Goal: Task Accomplishment & Management: Manage account settings

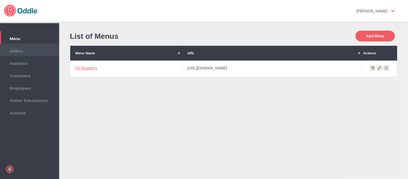
click at [25, 47] on span "Orders" at bounding box center [30, 50] width 54 height 6
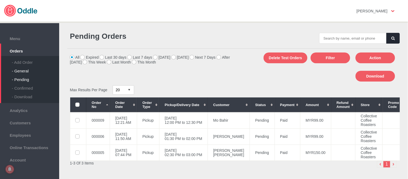
click at [27, 69] on div "- General" at bounding box center [35, 69] width 47 height 9
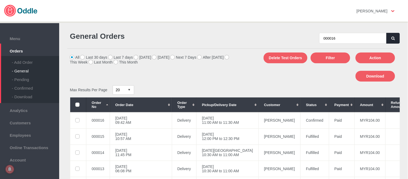
type input "000016"
click at [389, 39] on button "button" at bounding box center [393, 38] width 13 height 11
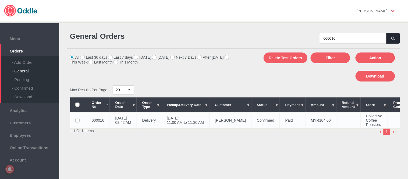
click at [229, 122] on td "[PERSON_NAME]" at bounding box center [231, 120] width 42 height 16
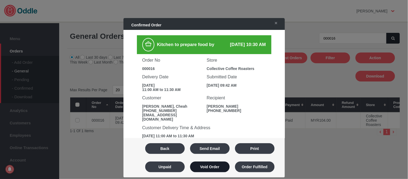
click at [217, 169] on button "Void Order" at bounding box center [210, 167] width 40 height 11
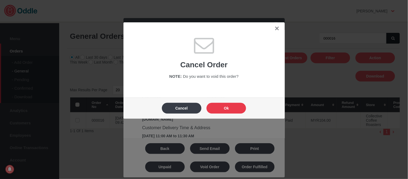
click at [232, 108] on button "Ok" at bounding box center [227, 108] width 40 height 11
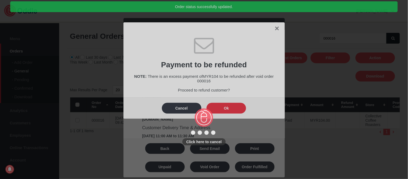
click at [232, 108] on div "Click here to cancel" at bounding box center [204, 89] width 408 height 179
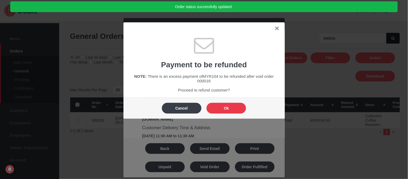
click at [232, 108] on button "Ok" at bounding box center [227, 108] width 40 height 11
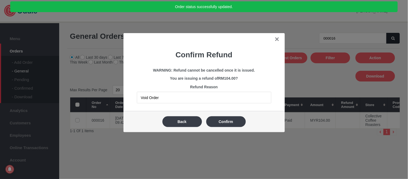
click at [232, 108] on div "✕ Confirm Refund WARNING: Refund cannot be cancelled once it is issued. You are…" at bounding box center [205, 72] width 162 height 78
click at [233, 119] on button "Confirm" at bounding box center [226, 121] width 40 height 11
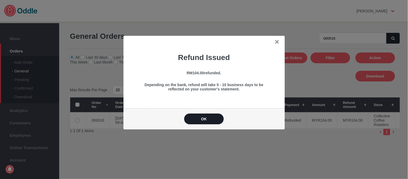
click at [205, 122] on button "OK" at bounding box center [204, 119] width 40 height 11
